Goal: Task Accomplishment & Management: Manage account settings

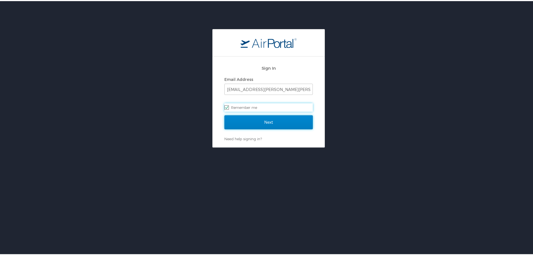
click at [275, 124] on input "Next" at bounding box center [268, 121] width 88 height 14
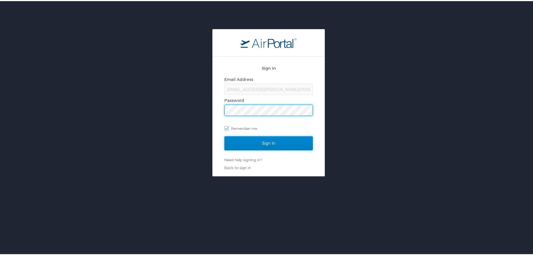
click at [267, 145] on input "Sign In" at bounding box center [268, 142] width 88 height 14
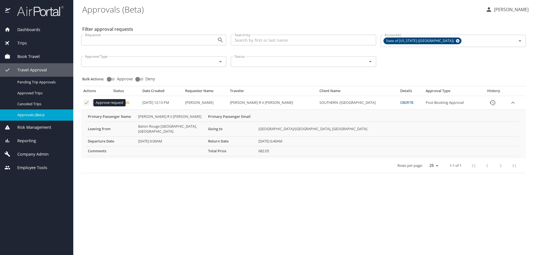
click at [84, 103] on icon "Approval table" at bounding box center [86, 102] width 5 height 5
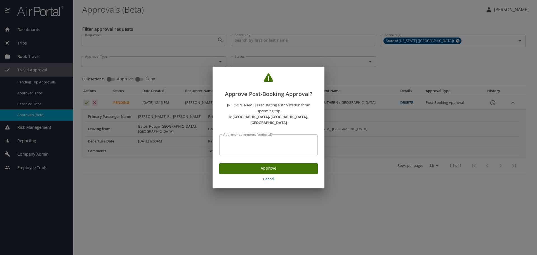
click at [259, 165] on span "Approve" at bounding box center [268, 168] width 89 height 7
